Goal: Transaction & Acquisition: Purchase product/service

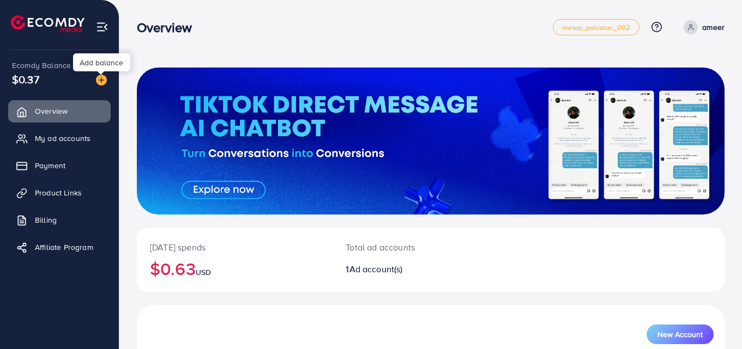
click at [101, 80] on img at bounding box center [101, 80] width 11 height 11
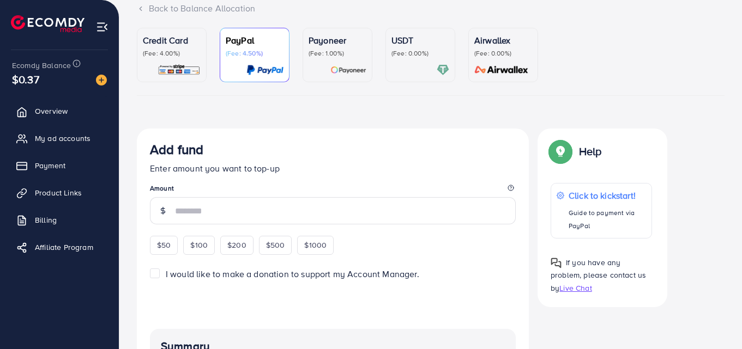
scroll to position [71, 0]
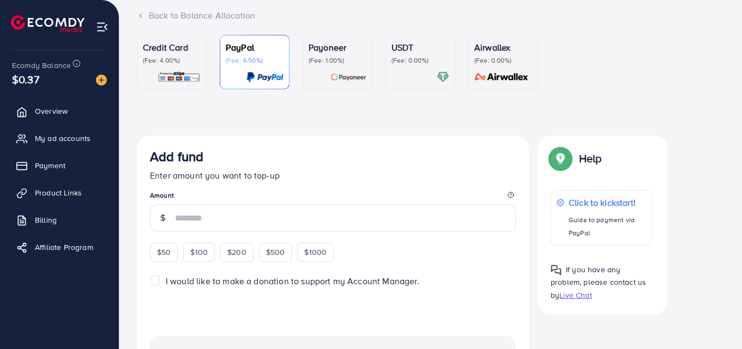
click at [400, 56] on p "(Fee: 0.00%)" at bounding box center [420, 60] width 58 height 9
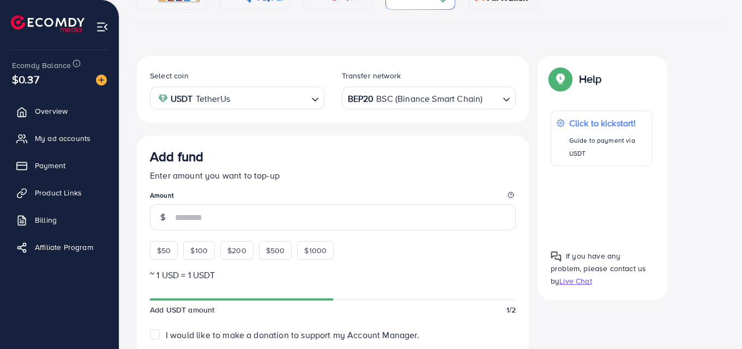
scroll to position [192, 0]
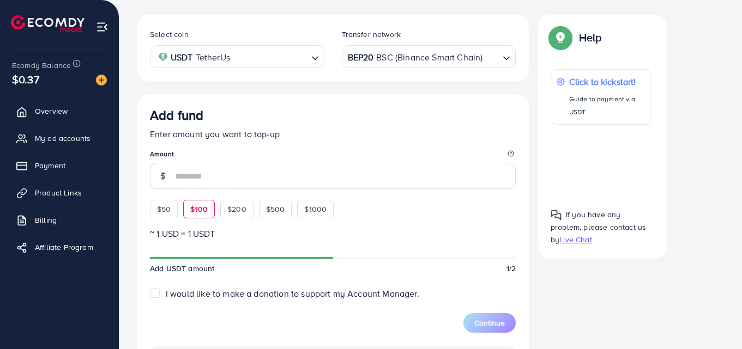
click at [197, 204] on span "$100" at bounding box center [198, 209] width 17 height 11
type input "***"
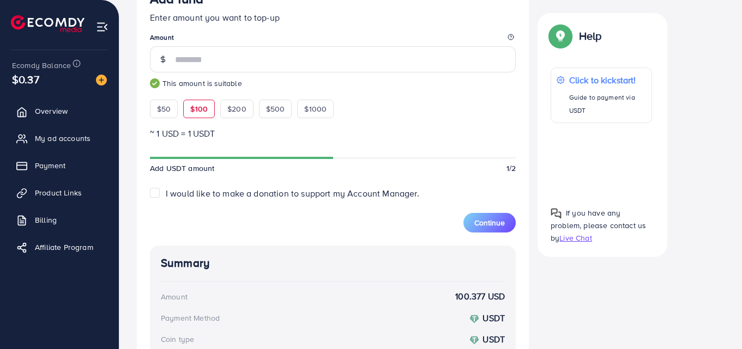
scroll to position [286, 0]
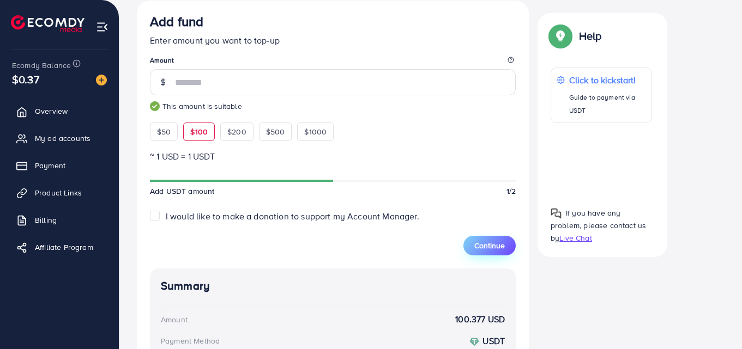
click at [488, 246] on span "Continue" at bounding box center [489, 245] width 31 height 11
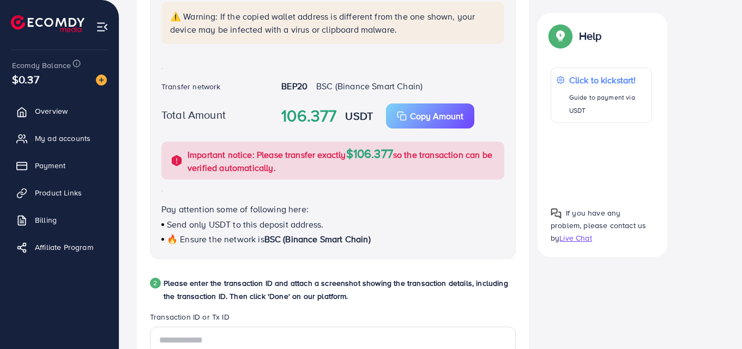
scroll to position [184, 0]
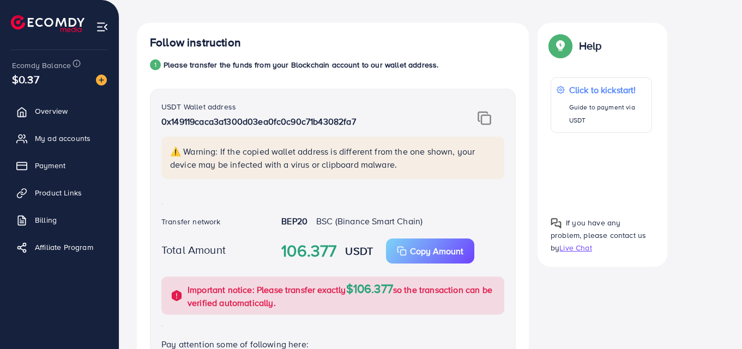
click at [482, 110] on div "USDT Wallet address 0x149119caca3a1300d03ea0fc0c90c71b43082fa7 ⚠️ Warning: If t…" at bounding box center [333, 146] width 360 height 92
click at [485, 116] on img at bounding box center [484, 118] width 14 height 14
click at [228, 204] on div "USDT Wallet address 0x149119caca3a1300d03ea0fc0c90c71b43082fa7 ⚠️ Warning: If t…" at bounding box center [333, 242] width 366 height 306
click at [437, 247] on p "Copy Amount" at bounding box center [436, 251] width 53 height 13
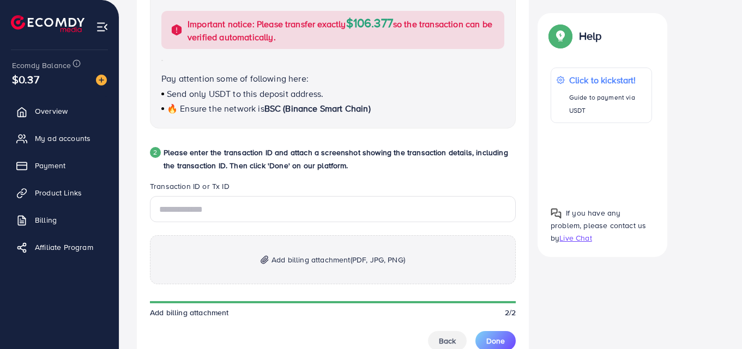
scroll to position [456, 0]
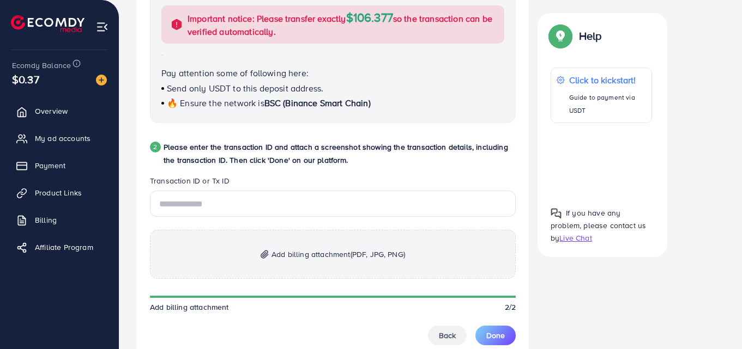
click at [135, 6] on div "Credit Card (Fee: 4.00%) PayPal (Fee: 4.50%) Payoneer (Fee: 1.00%) USDT (Fee: 0…" at bounding box center [430, 142] width 605 height 982
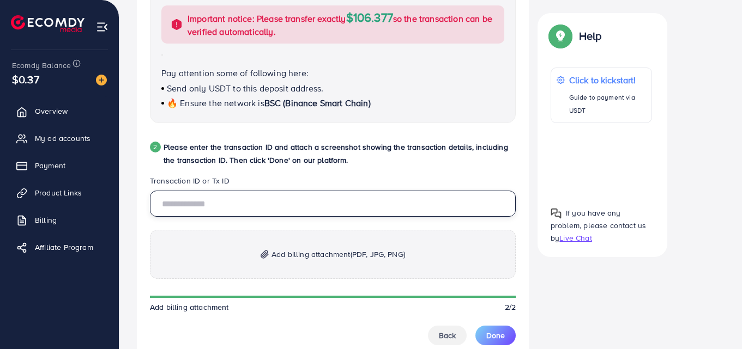
click at [216, 208] on input "text" at bounding box center [333, 204] width 366 height 26
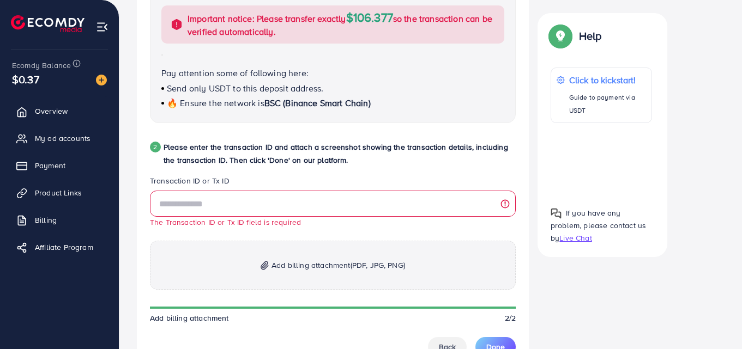
click at [278, 269] on span "Add billing attachment (PDF, JPG, PNG)" at bounding box center [338, 265] width 134 height 13
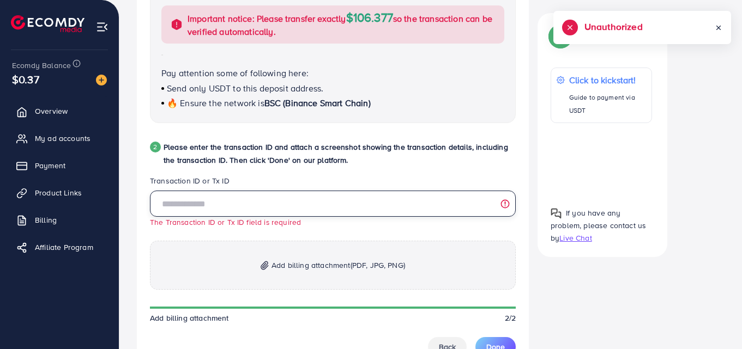
click at [232, 207] on input "text" at bounding box center [333, 204] width 366 height 26
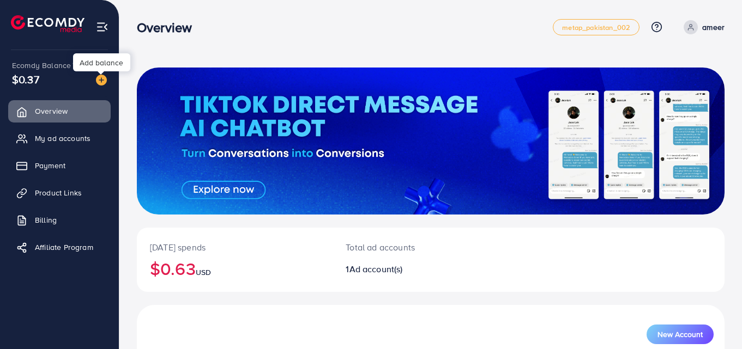
click at [102, 79] on img at bounding box center [101, 80] width 11 height 11
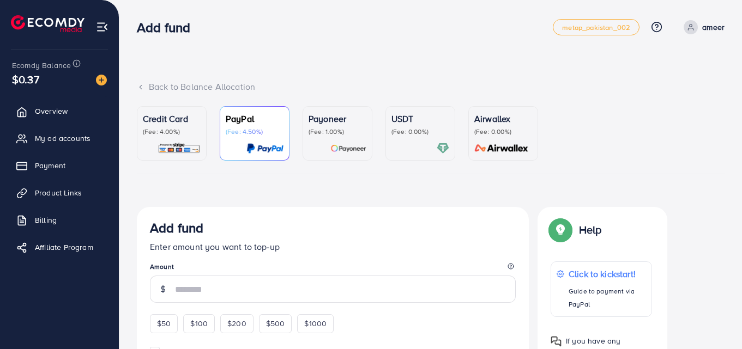
click at [421, 140] on div "USDT (Fee: 0.00%)" at bounding box center [420, 133] width 58 height 43
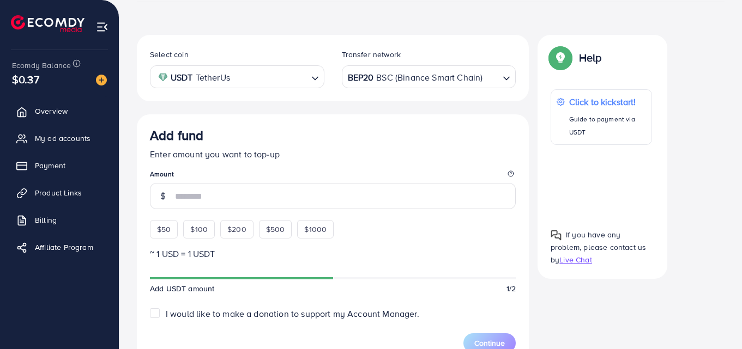
scroll to position [175, 0]
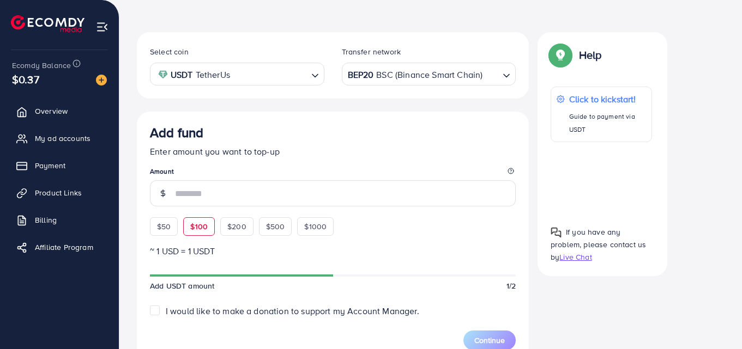
click at [198, 228] on span "$100" at bounding box center [198, 226] width 17 height 11
type input "***"
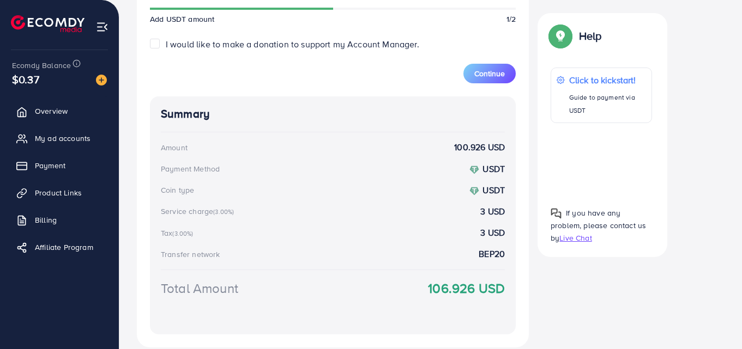
scroll to position [496, 0]
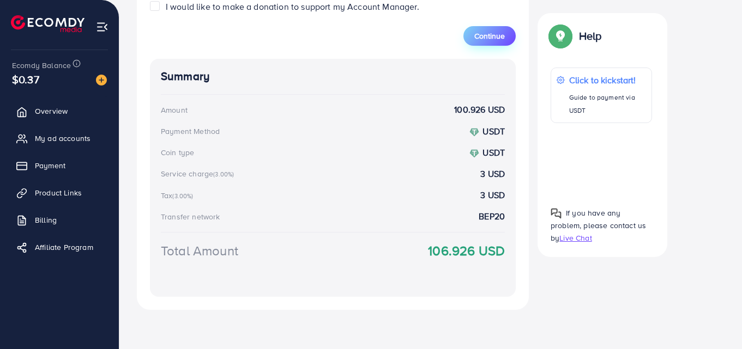
click at [486, 40] on span "Continue" at bounding box center [489, 36] width 31 height 11
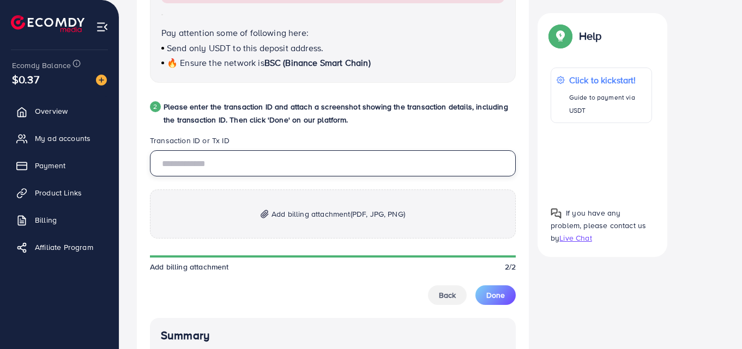
click at [311, 162] on input "text" at bounding box center [333, 163] width 366 height 26
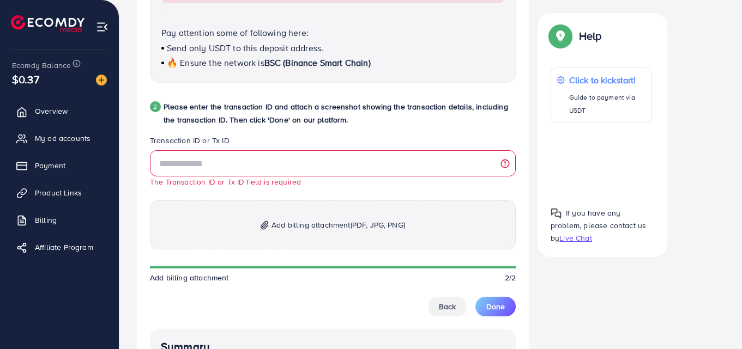
click at [305, 230] on p "Add billing attachment (PDF, JPG, PNG)" at bounding box center [333, 225] width 366 height 49
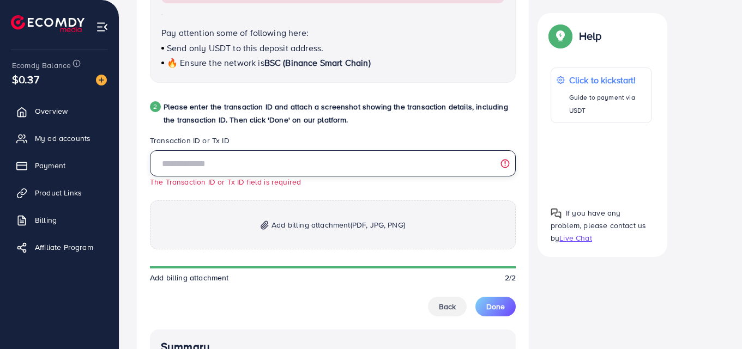
click at [262, 160] on input "text" at bounding box center [333, 163] width 366 height 26
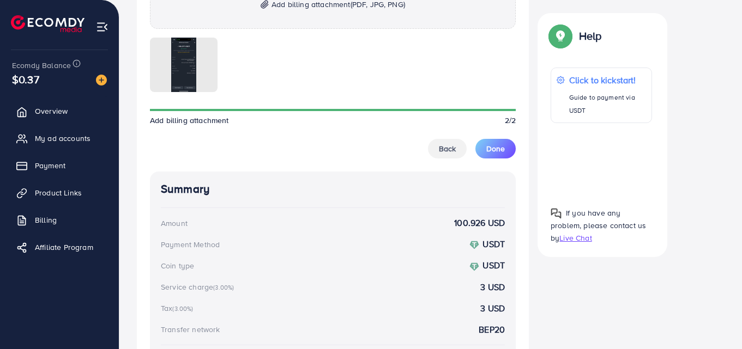
scroll to position [706, 0]
type input "**********"
click at [498, 148] on span "Done" at bounding box center [495, 148] width 19 height 11
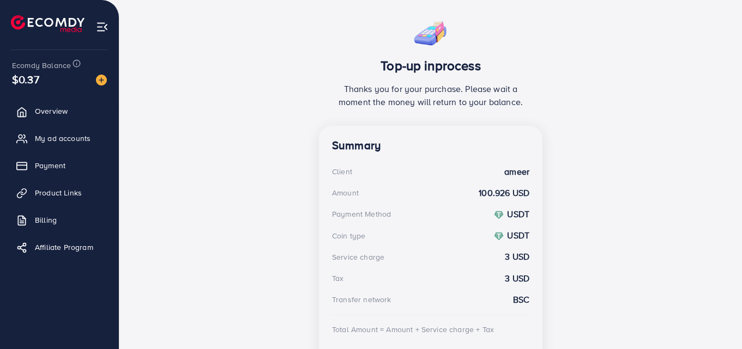
scroll to position [265, 0]
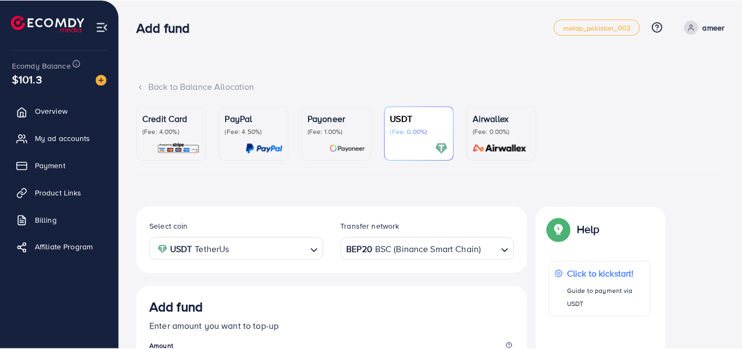
scroll to position [194, 0]
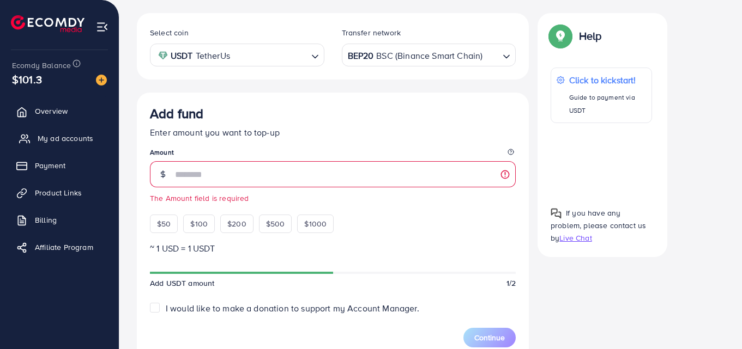
click at [70, 135] on span "My ad accounts" at bounding box center [66, 138] width 56 height 11
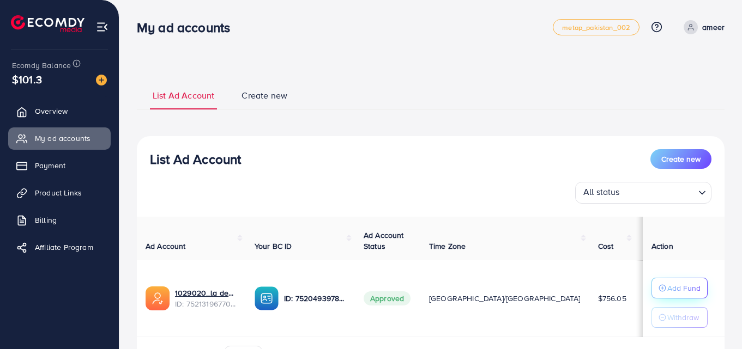
click at [676, 287] on p "Add Fund" at bounding box center [683, 288] width 33 height 13
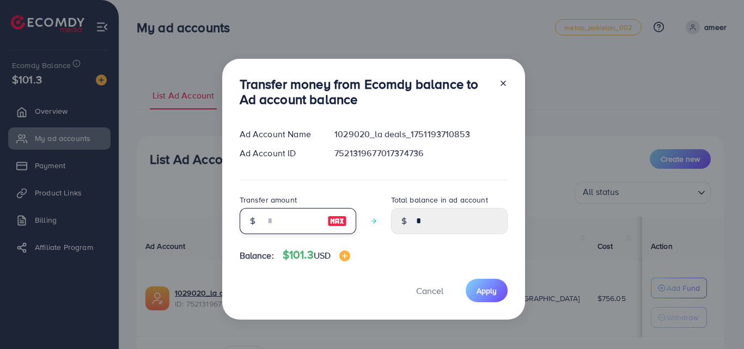
click at [296, 215] on input "number" at bounding box center [292, 221] width 55 height 26
type input "*"
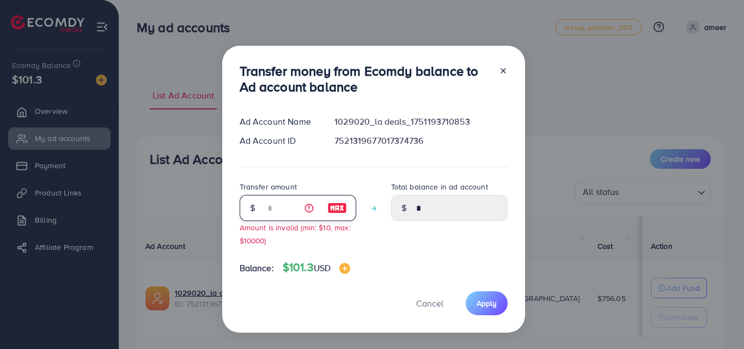
type input "****"
type input "**"
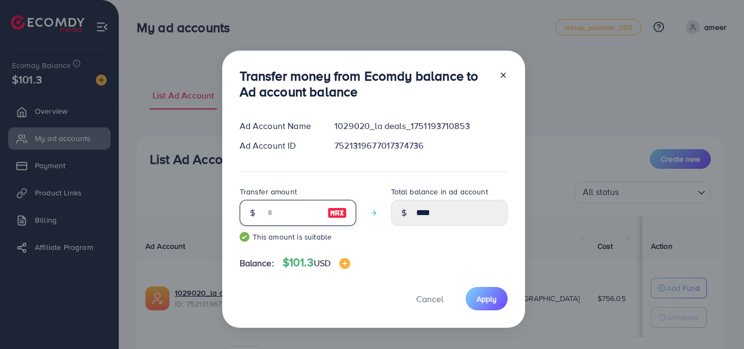
type input "*****"
type input "**"
click at [485, 300] on span "Apply" at bounding box center [487, 299] width 20 height 11
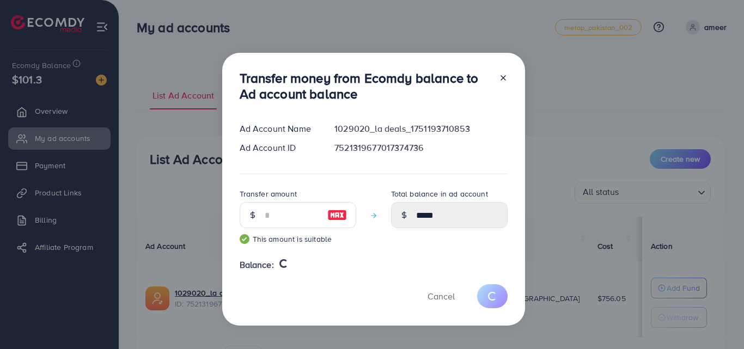
type input "*"
